Goal: Navigation & Orientation: Find specific page/section

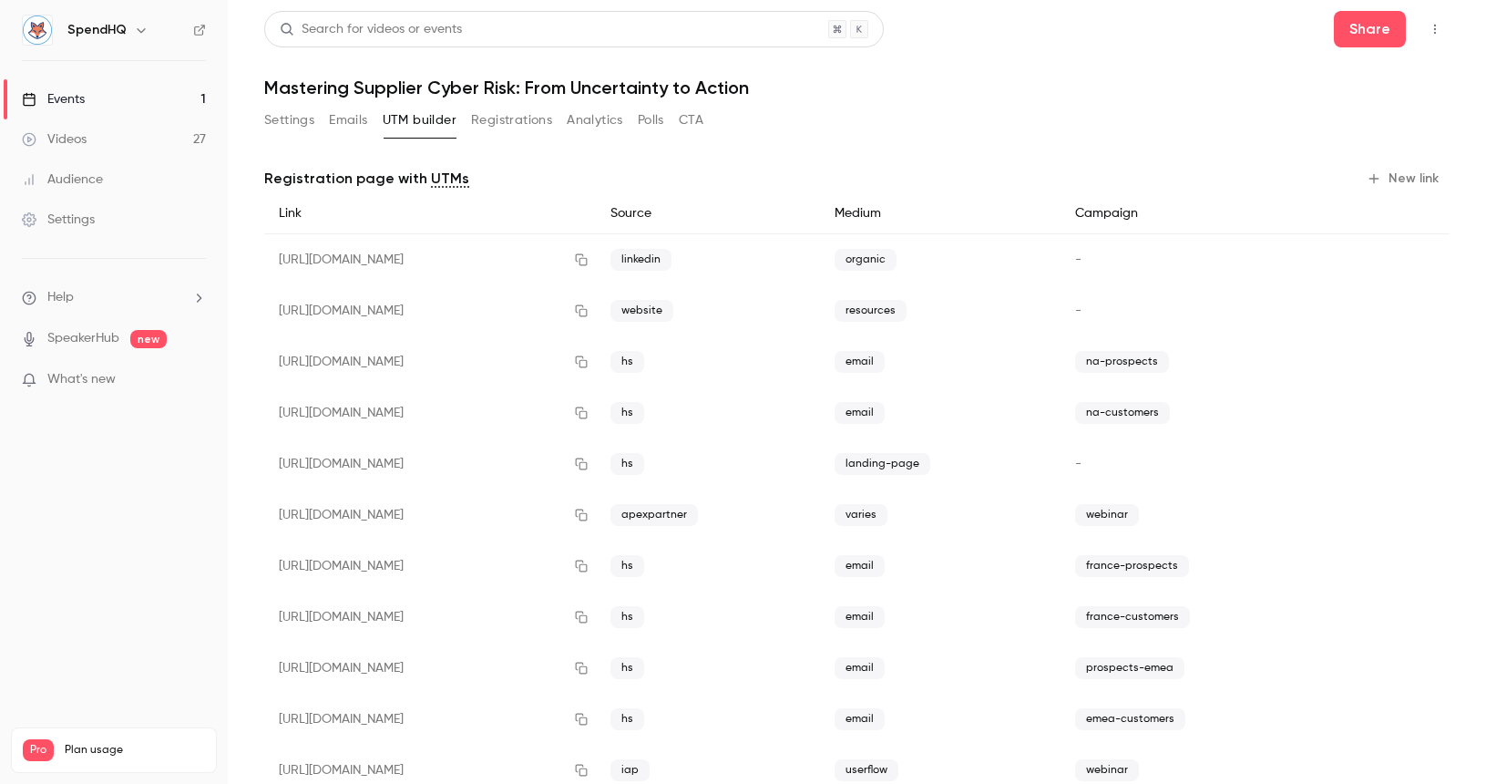
click at [66, 99] on div "Events" at bounding box center [53, 99] width 63 height 18
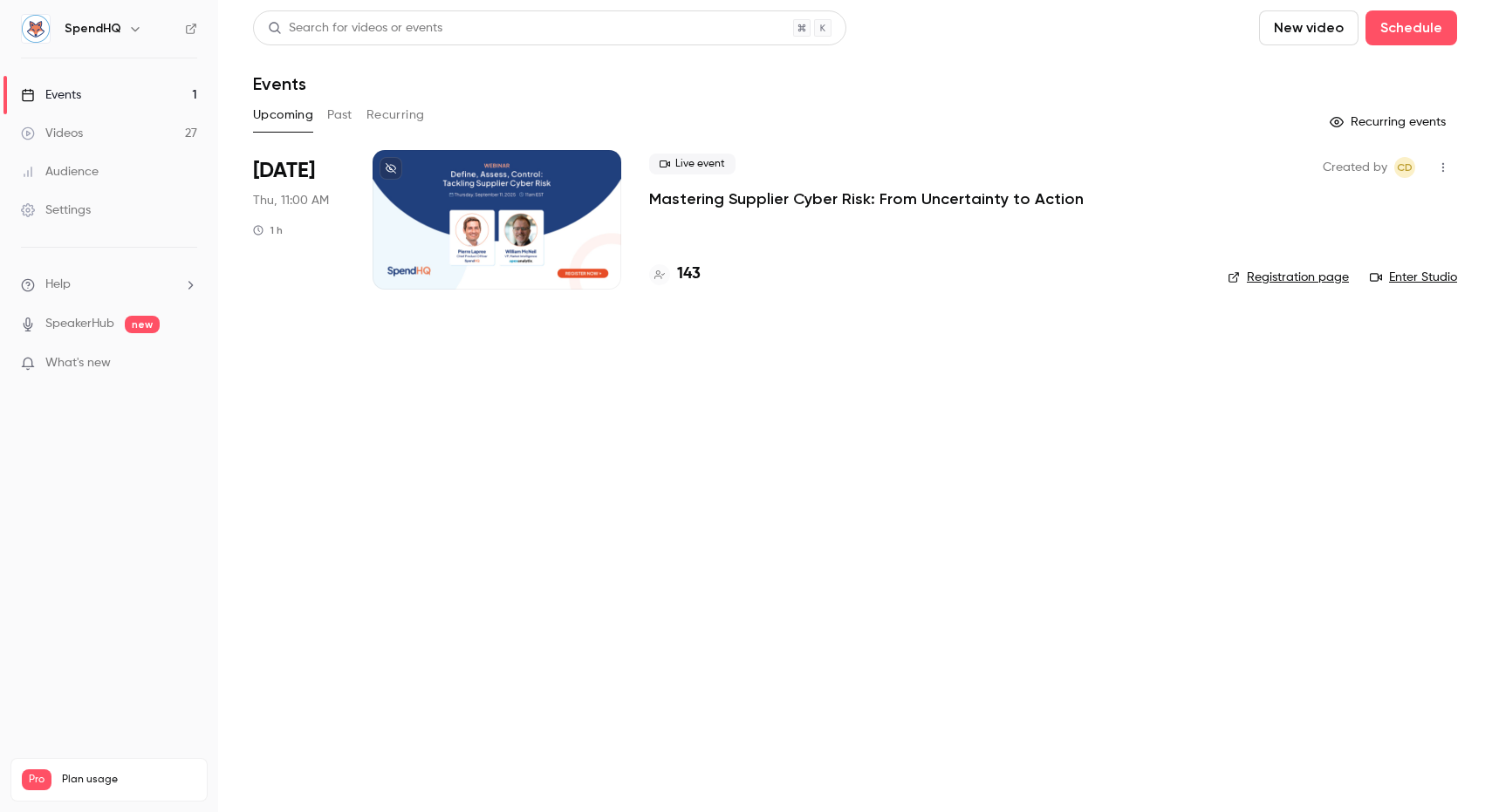
click at [1401, 275] on link "Enter Studio" at bounding box center [1413, 278] width 87 height 17
click at [1425, 280] on link "Enter Studio" at bounding box center [1413, 278] width 87 height 17
